Goal: Information Seeking & Learning: Learn about a topic

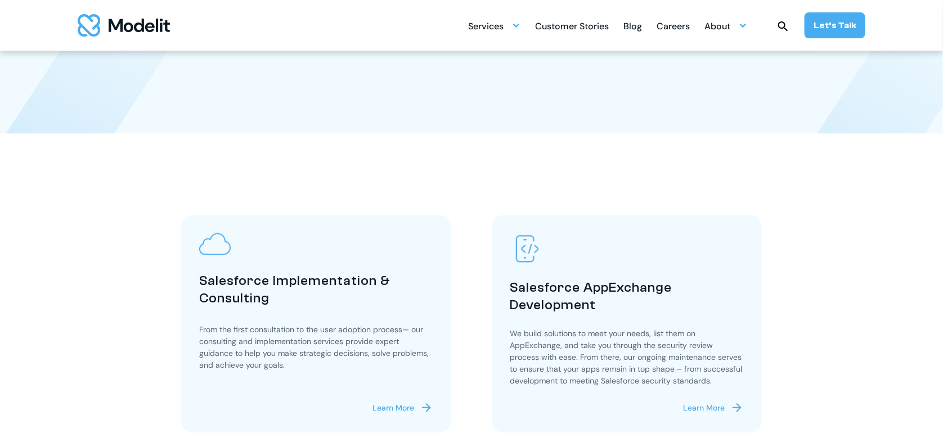
scroll to position [213, 0]
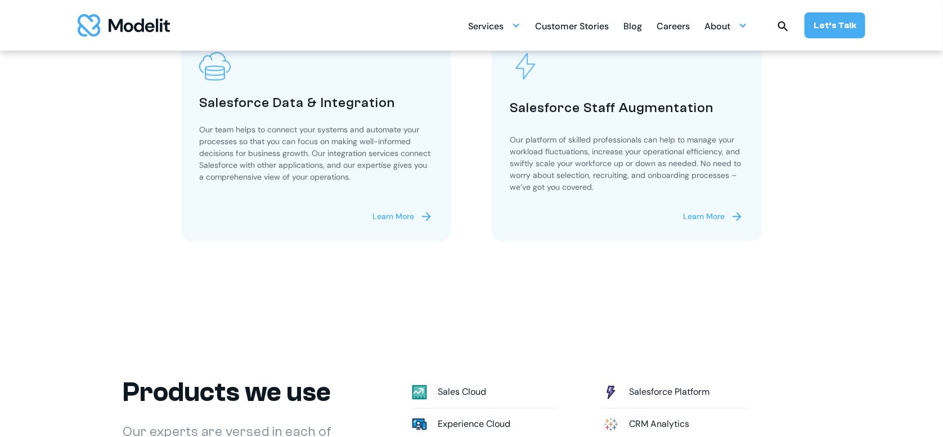
scroll to position [0, 0]
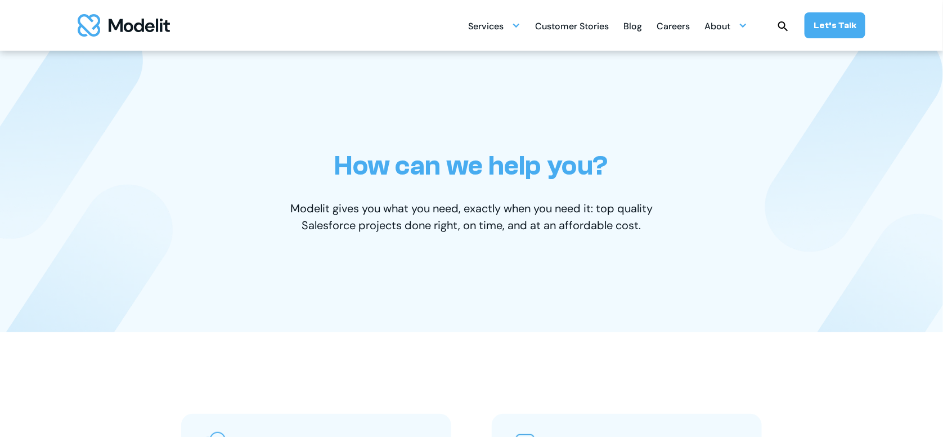
click at [216, 25] on div "Services SERVICES Salesforce implementation & consulting Salesforce AppExchange…" at bounding box center [471, 25] width 901 height 51
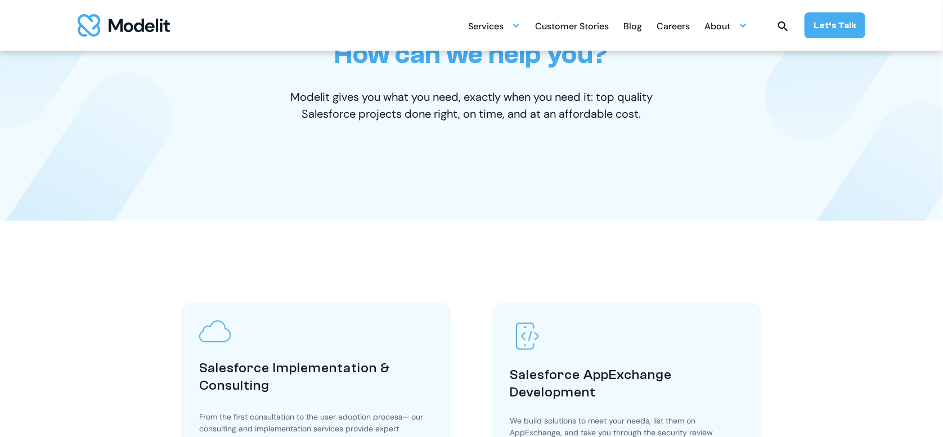
scroll to position [114, 0]
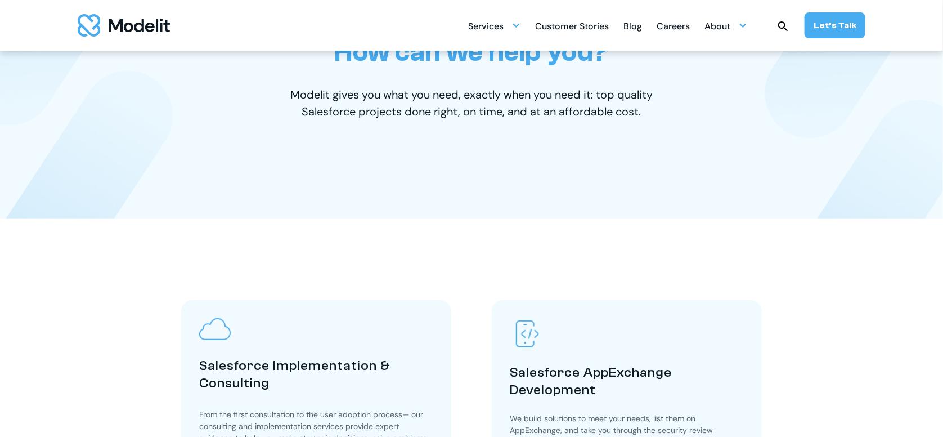
click at [109, 30] on img "home" at bounding box center [124, 25] width 92 height 23
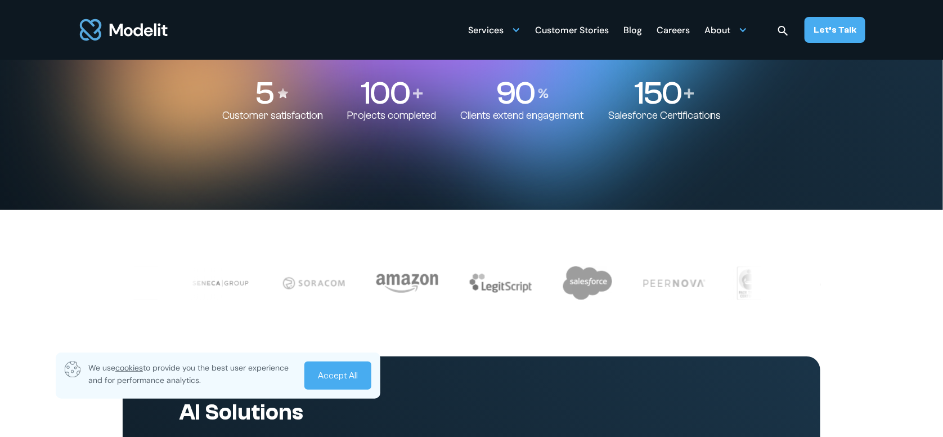
scroll to position [223, 0]
